Goal: Complete application form

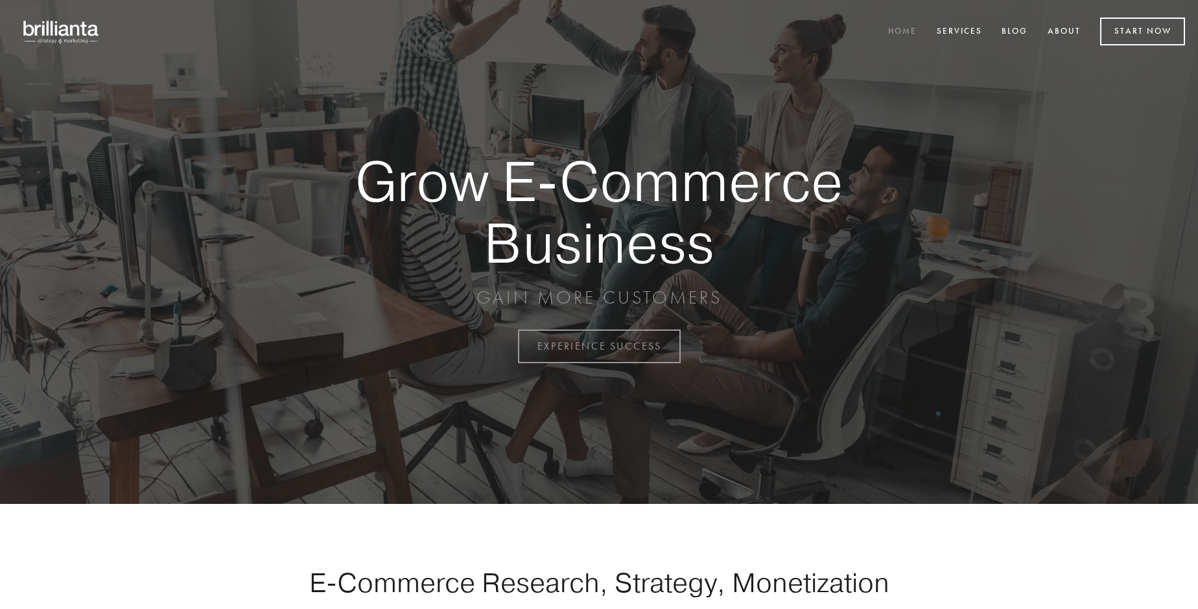
scroll to position [3398, 0]
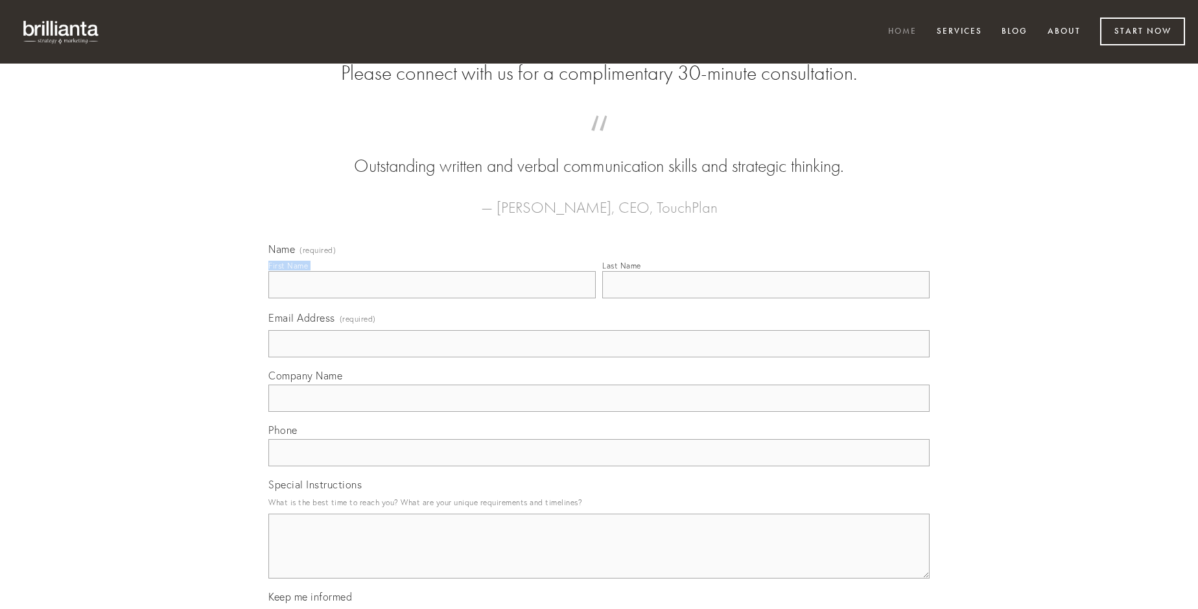
type input "[PERSON_NAME]"
click at [766, 298] on input "Last Name" at bounding box center [765, 284] width 327 height 27
type input "[PERSON_NAME]"
click at [599, 357] on input "Email Address (required)" at bounding box center [598, 343] width 661 height 27
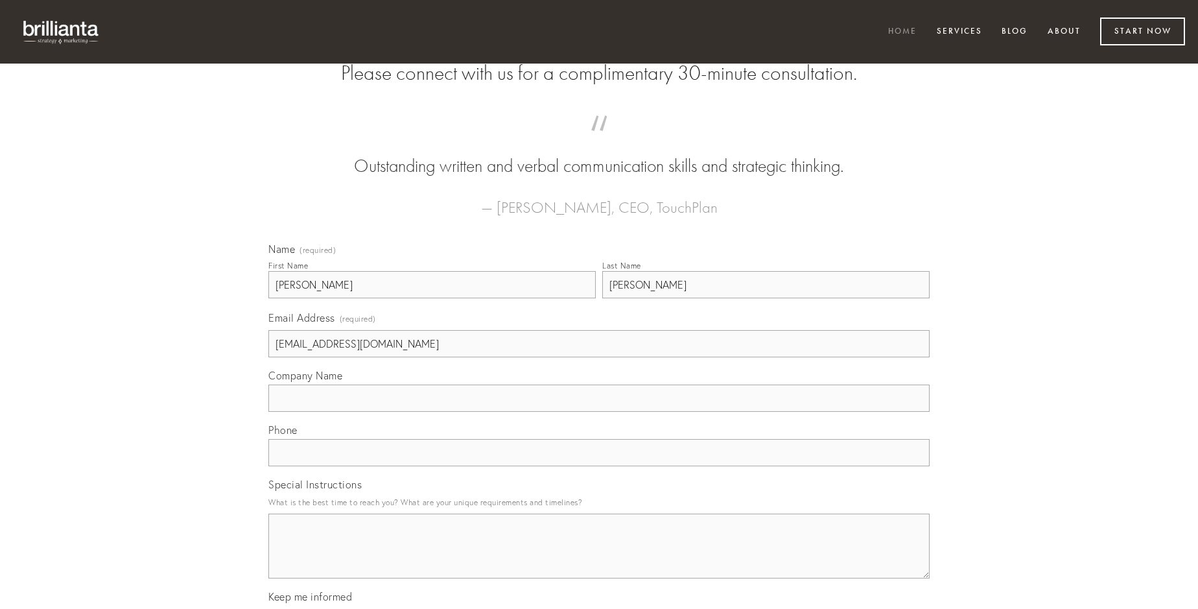
type input "[EMAIL_ADDRESS][DOMAIN_NAME]"
click at [599, 412] on input "Company Name" at bounding box center [598, 397] width 661 height 27
type input "coma"
click at [599, 466] on input "text" at bounding box center [598, 452] width 661 height 27
click at [599, 557] on textarea "Special Instructions" at bounding box center [598, 545] width 661 height 65
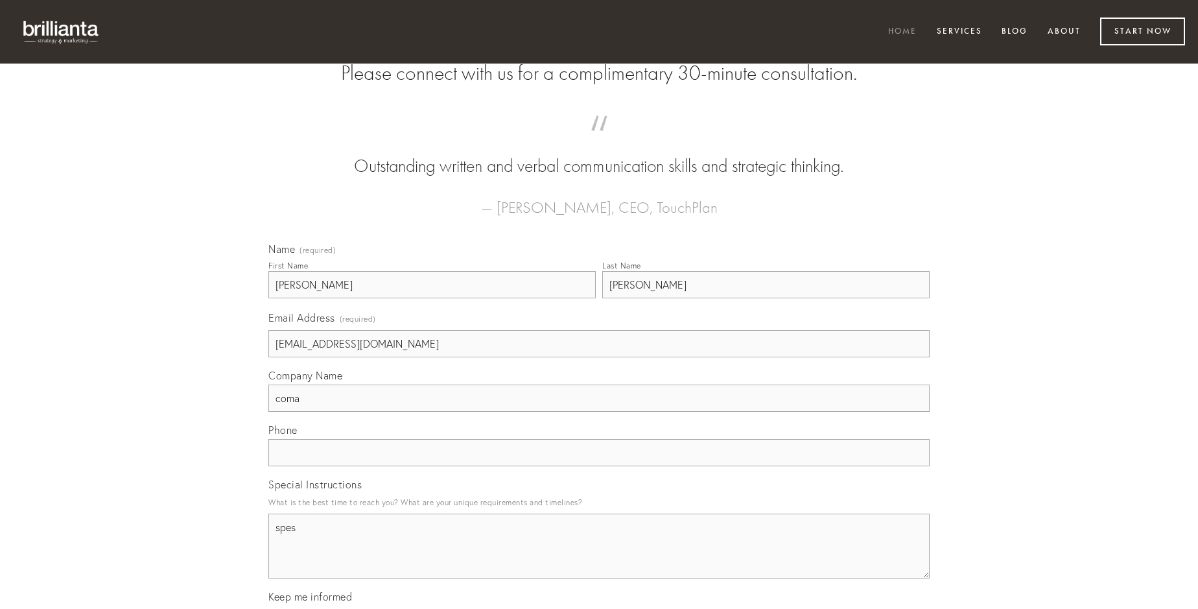
type textarea "spes"
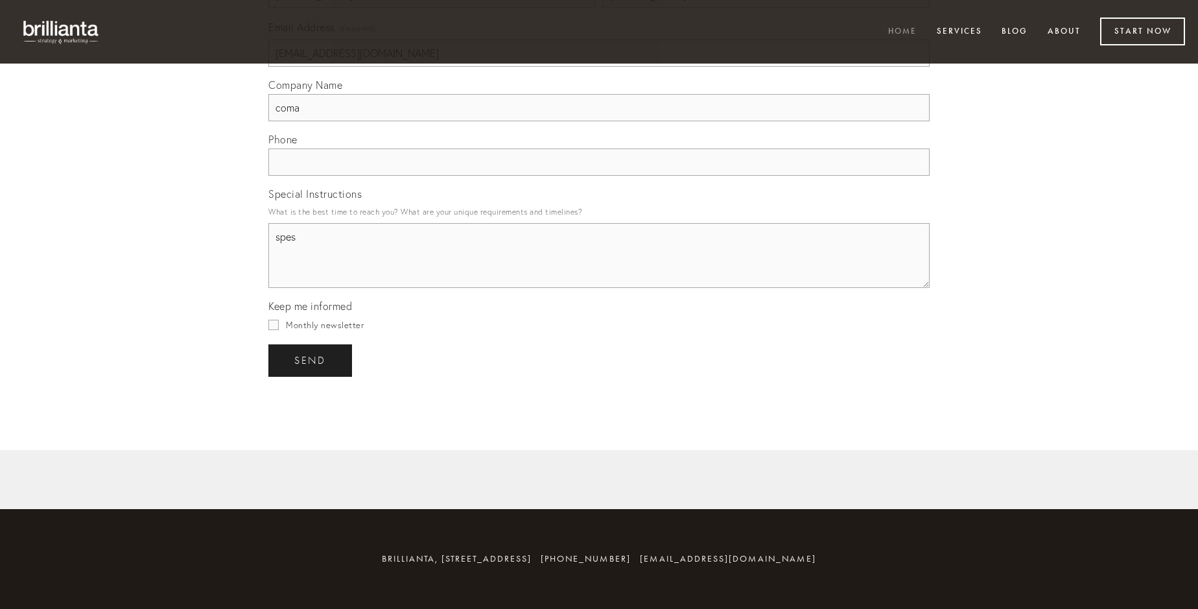
click at [311, 360] on span "send" at bounding box center [310, 361] width 32 height 12
